Goal: Complete application form

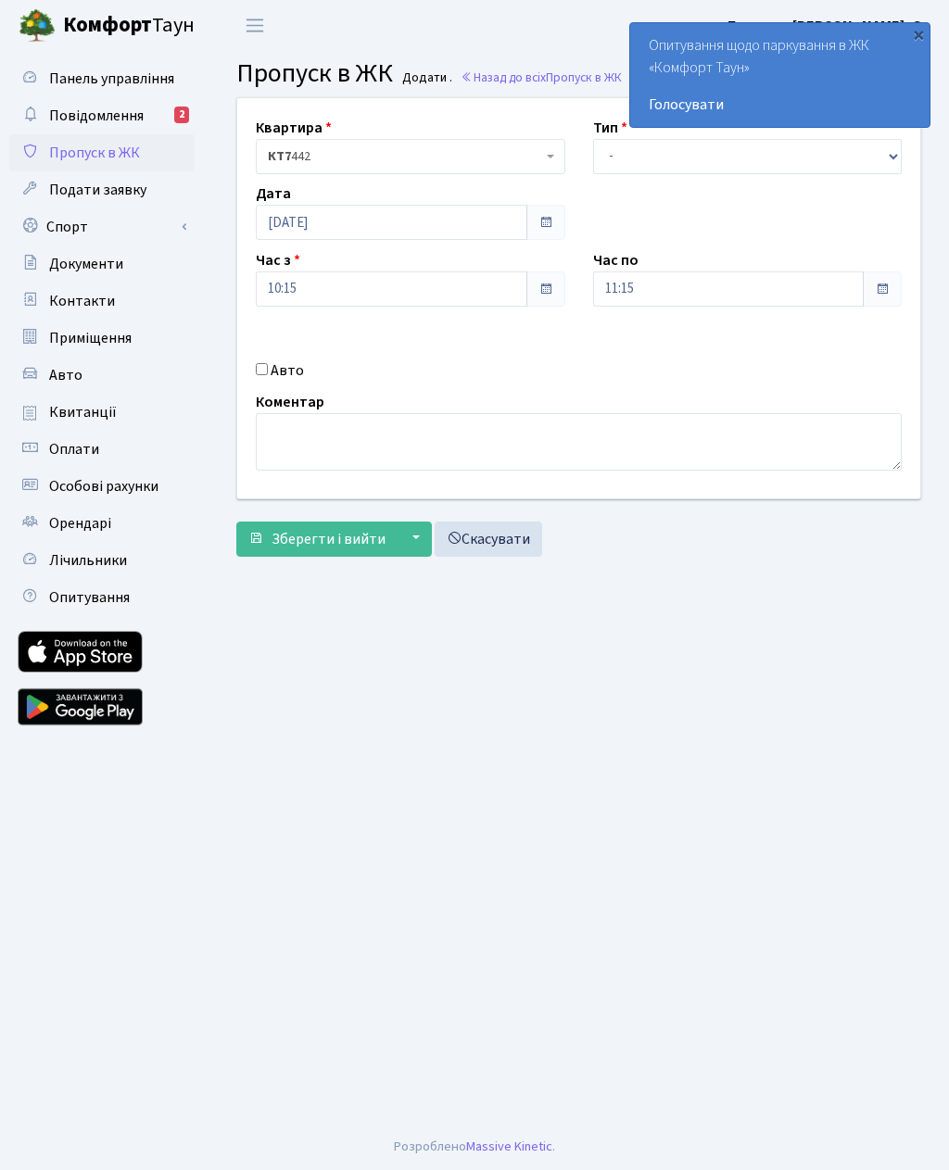
click at [267, 359] on div "Авто" at bounding box center [410, 370] width 337 height 22
click at [265, 371] on input "Авто" at bounding box center [262, 369] width 12 height 12
checkbox input "true"
type input "Аа1488хн"
click at [631, 290] on input "11:15" at bounding box center [728, 288] width 271 height 35
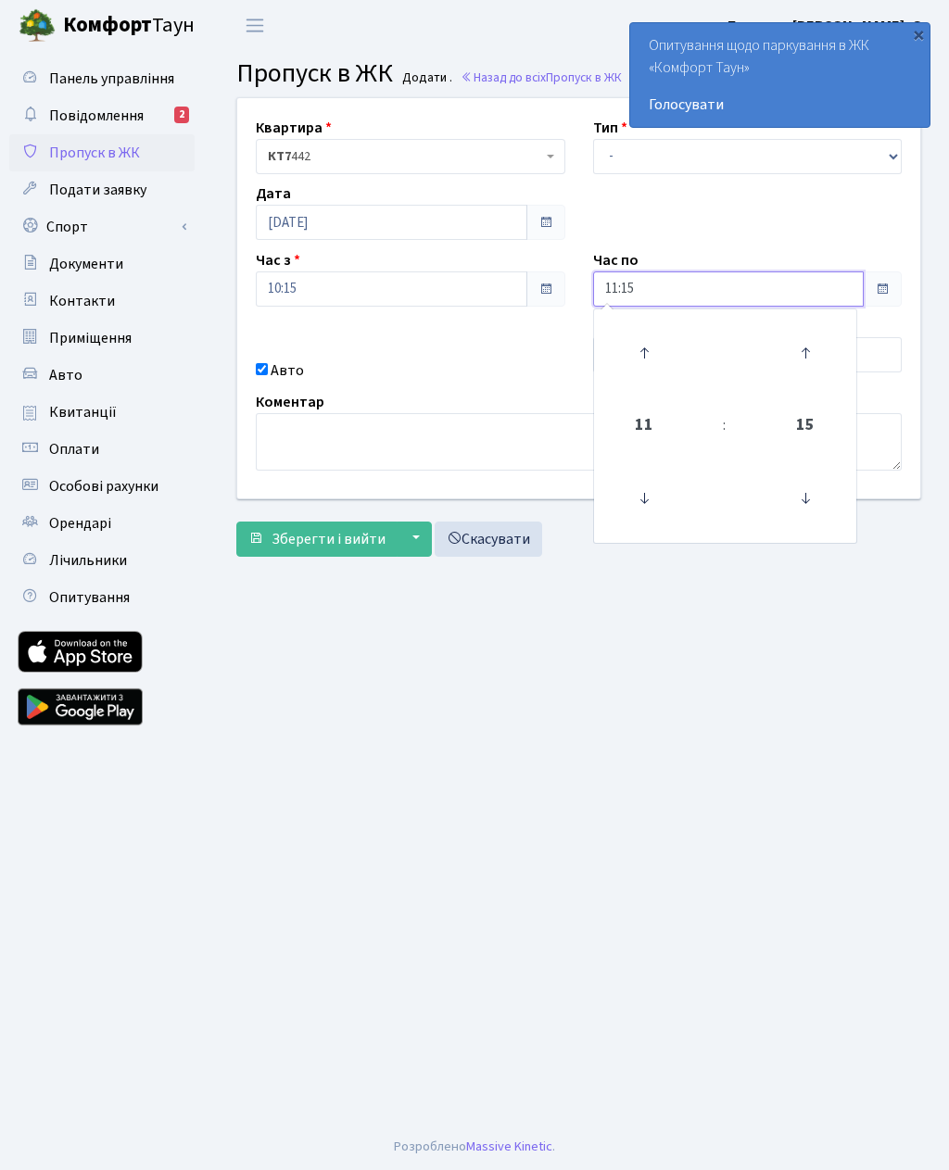
click at [637, 357] on icon at bounding box center [644, 353] width 50 height 50
click at [643, 353] on icon at bounding box center [644, 353] width 50 height 50
type input "13:15"
click at [279, 372] on label "Авто" at bounding box center [287, 370] width 33 height 22
click at [268, 372] on input "Авто" at bounding box center [262, 369] width 12 height 12
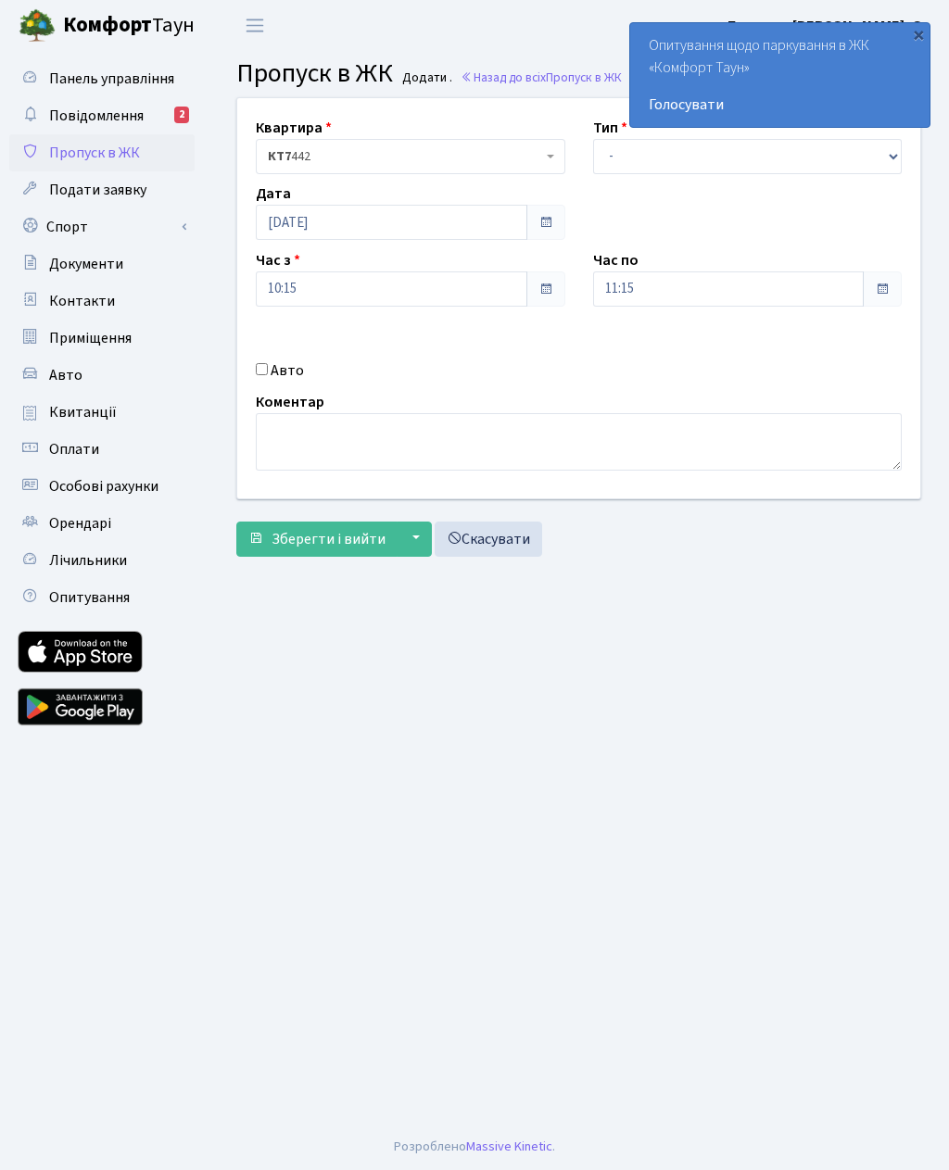
checkbox input "true"
type input "Аа1488хн"
click at [623, 284] on input "11:15" at bounding box center [728, 288] width 271 height 35
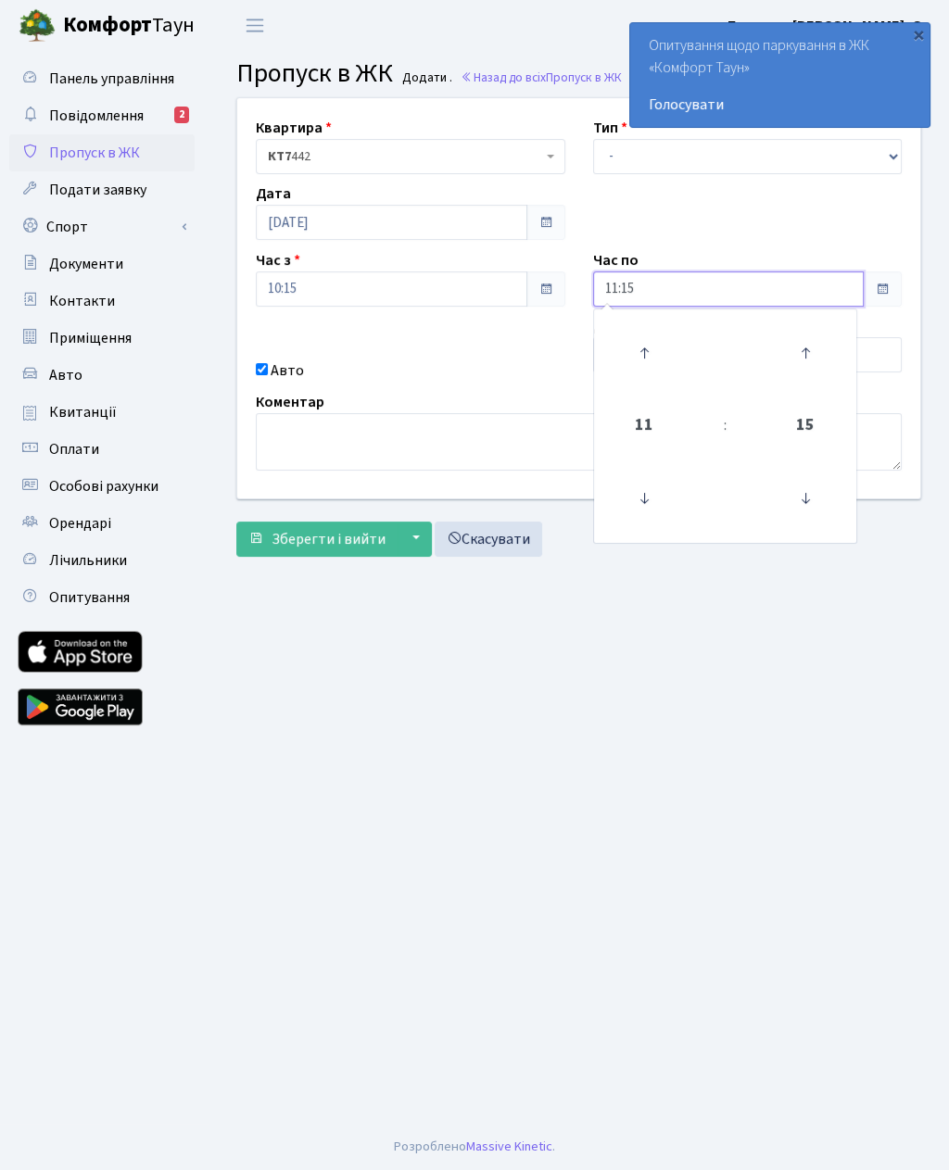
click at [646, 358] on icon at bounding box center [644, 353] width 50 height 50
click at [642, 359] on icon at bounding box center [644, 353] width 50 height 50
click at [644, 356] on icon at bounding box center [644, 353] width 50 height 50
click at [645, 359] on icon at bounding box center [644, 353] width 50 height 50
type input "15:15"
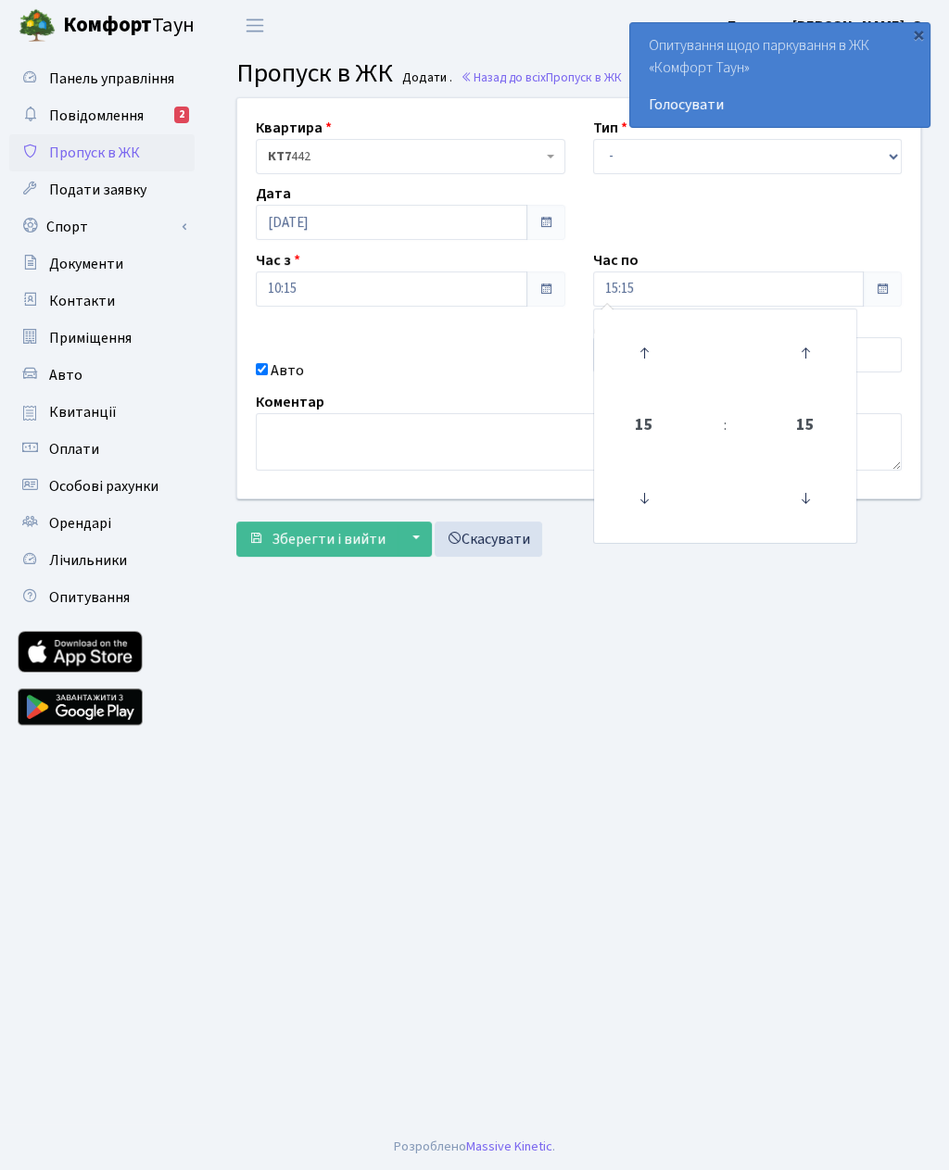
click at [482, 697] on main "Admin Пропуск в ЖК Додати Пропуск в ЖК Додати . Назад до всіх Пропуск в ЖК Квар…" at bounding box center [578, 587] width 740 height 1073
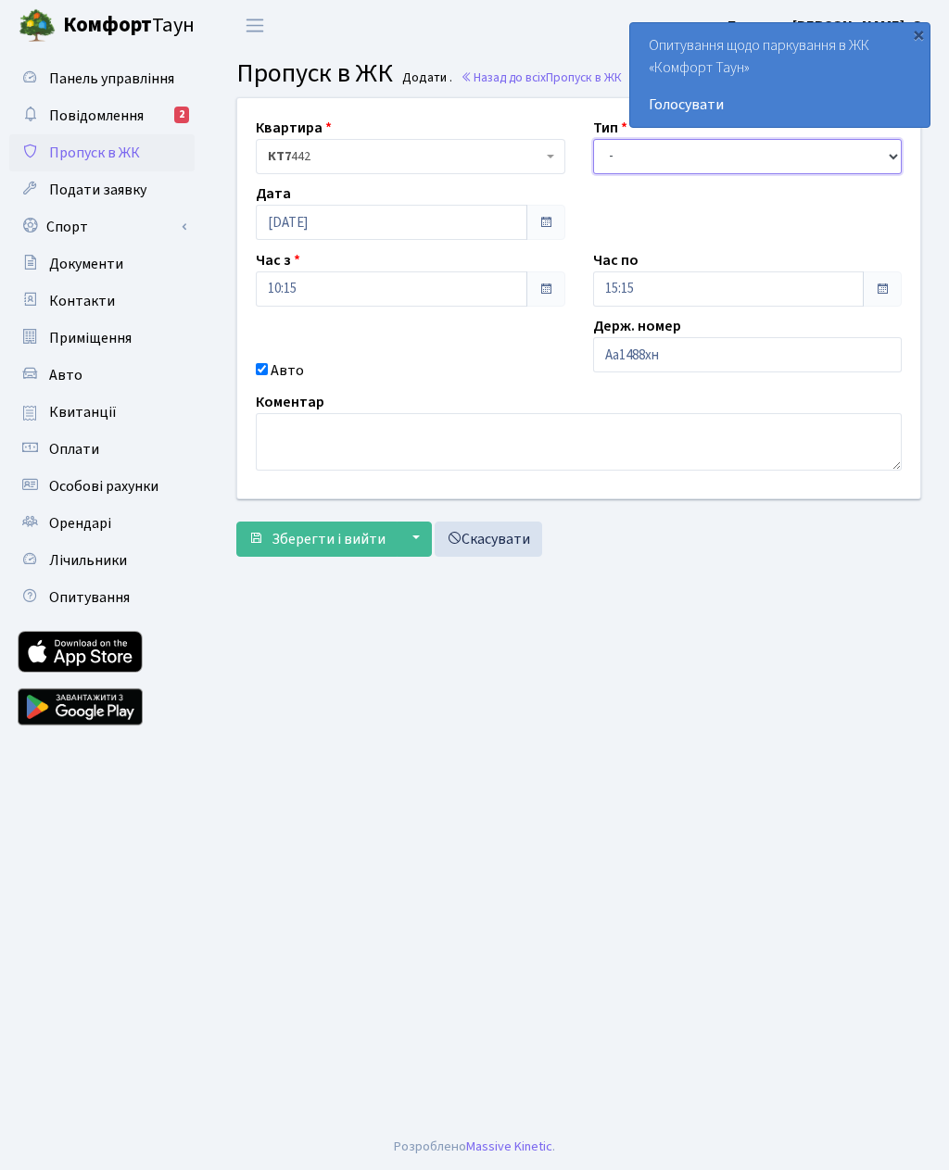
click at [636, 158] on select "- Доставка Таксі Гості Сервіс" at bounding box center [747, 156] width 309 height 35
select select "3"
click at [343, 535] on span "Зберегти і вийти" at bounding box center [328, 539] width 114 height 20
